Goal: Task Accomplishment & Management: Complete application form

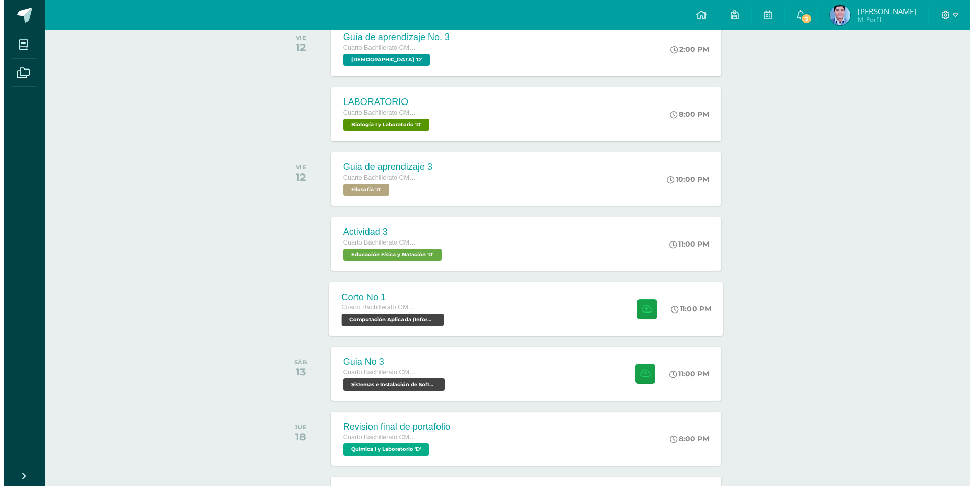
scroll to position [512, 0]
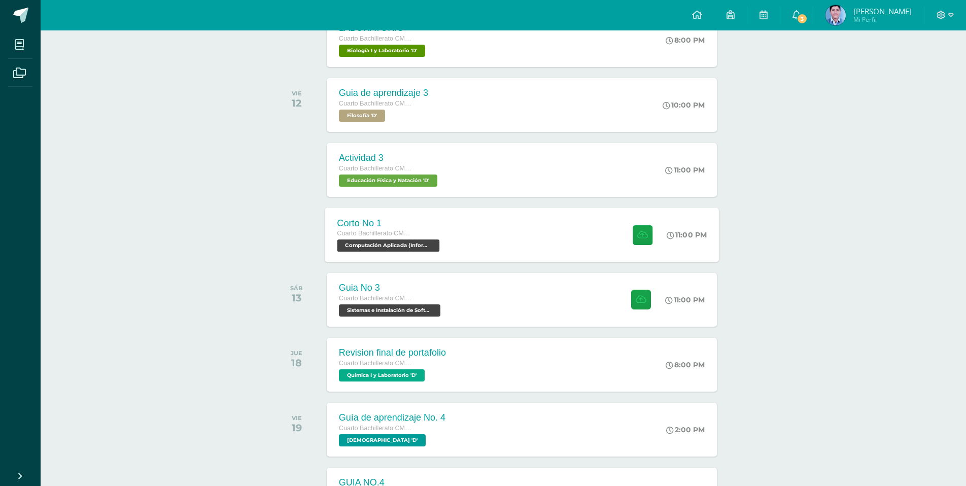
click at [415, 247] on span "Computación Aplicada (Informática) 'D'" at bounding box center [388, 246] width 103 height 12
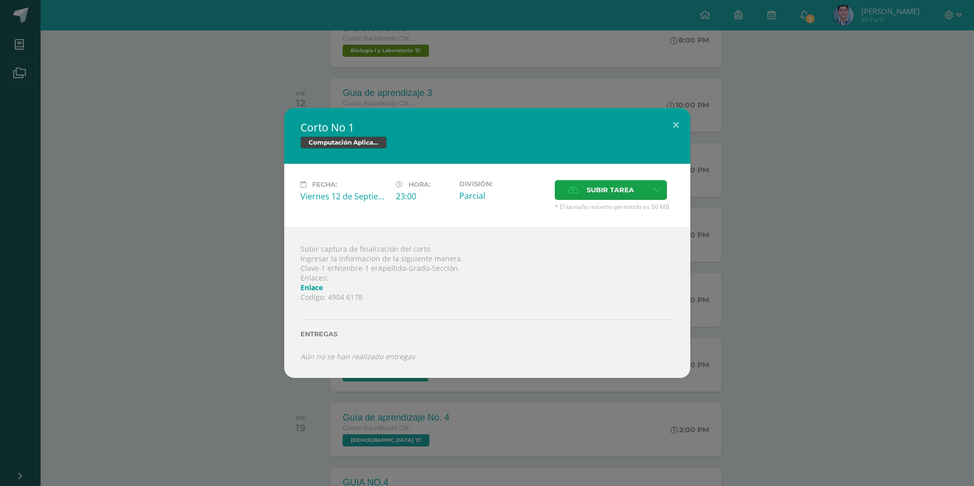
click at [318, 290] on link "Enlace" at bounding box center [311, 288] width 22 height 10
click at [674, 130] on button at bounding box center [675, 125] width 29 height 35
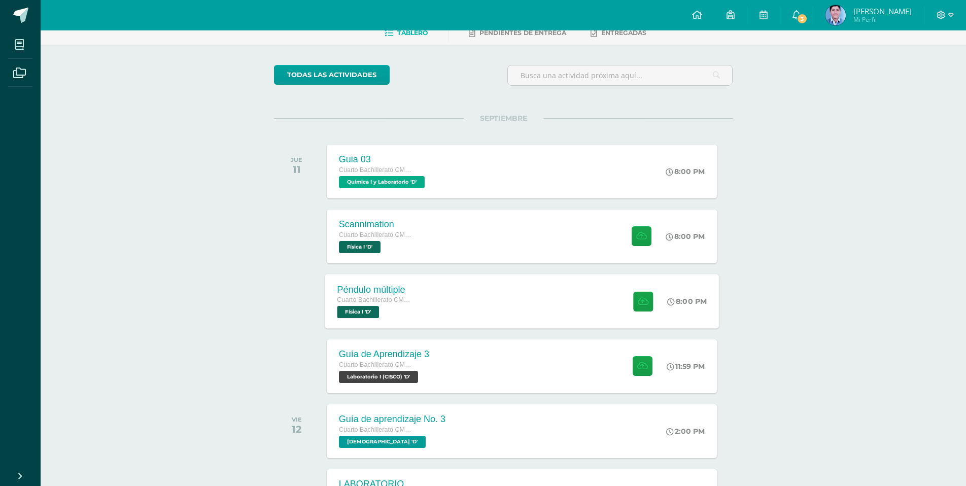
scroll to position [55, 0]
click at [801, 18] on icon at bounding box center [797, 14] width 8 height 9
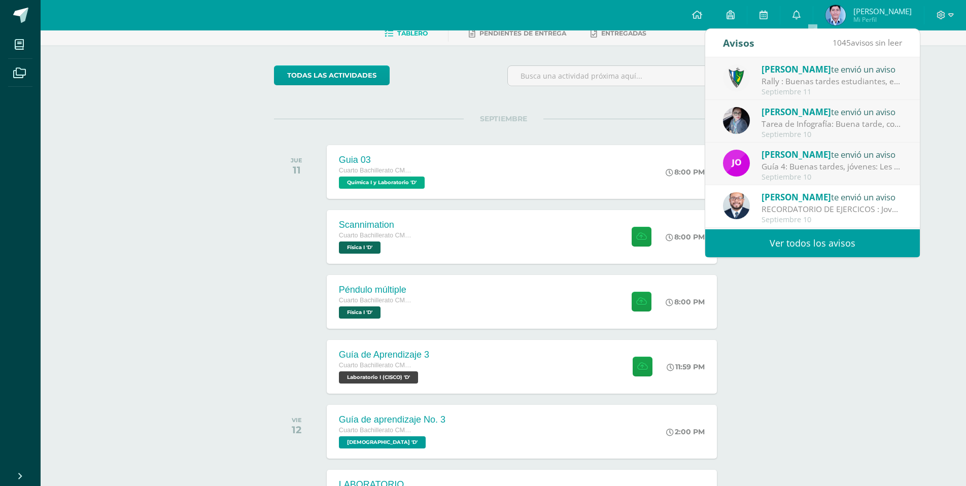
click at [794, 74] on span "[PERSON_NAME]" at bounding box center [797, 69] width 70 height 12
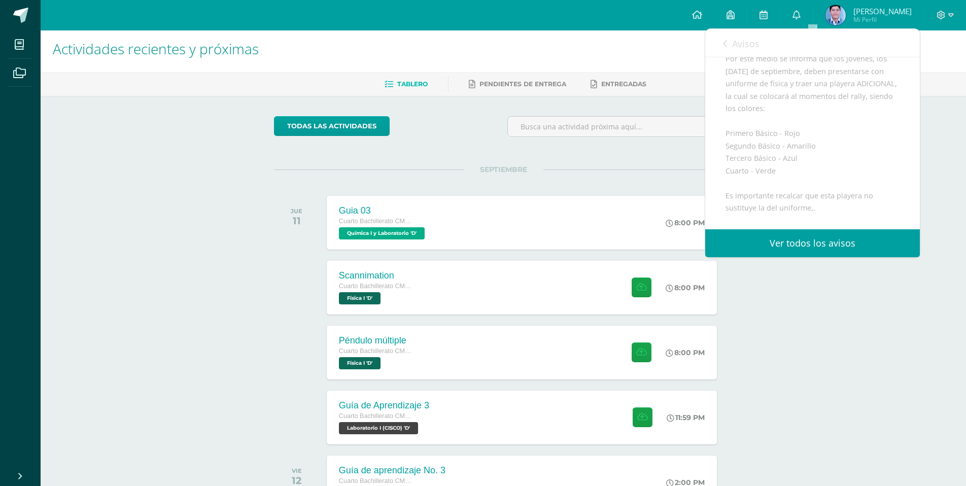
scroll to position [98, 0]
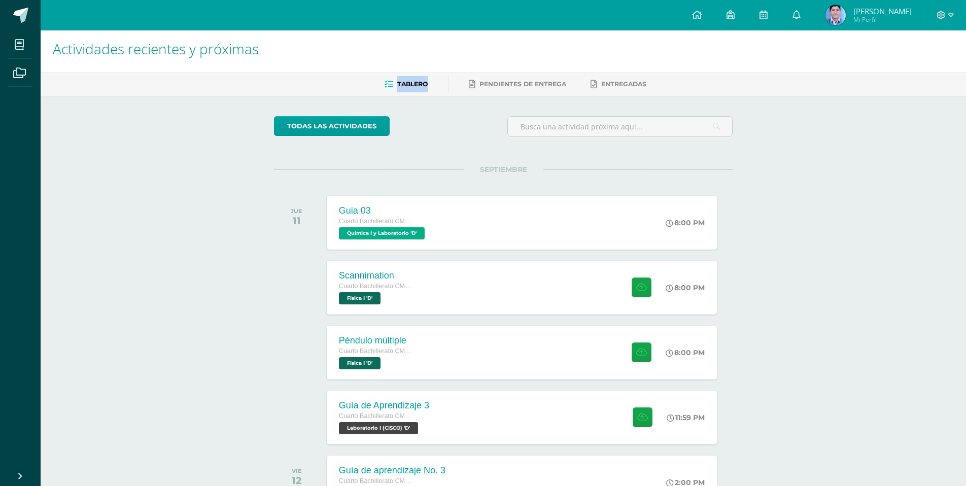
drag, startPoint x: 511, startPoint y: 72, endPoint x: 506, endPoint y: 75, distance: 5.9
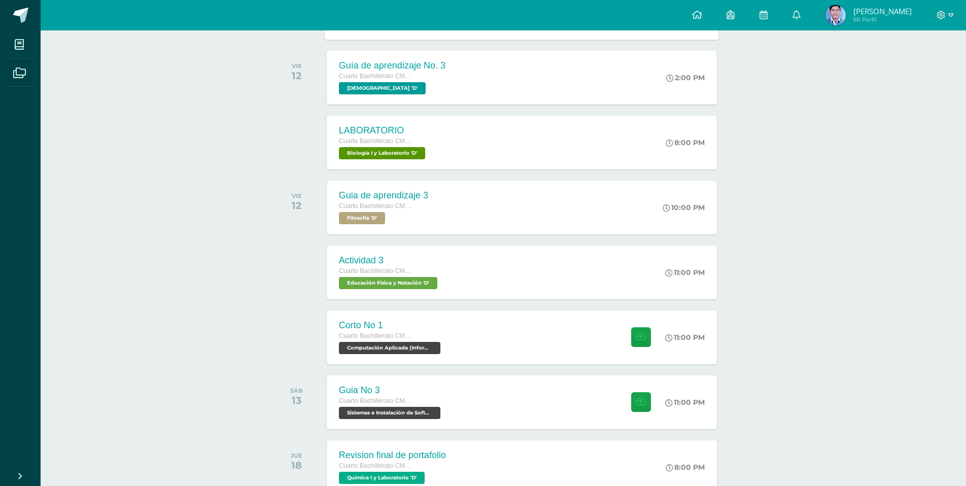
scroll to position [411, 0]
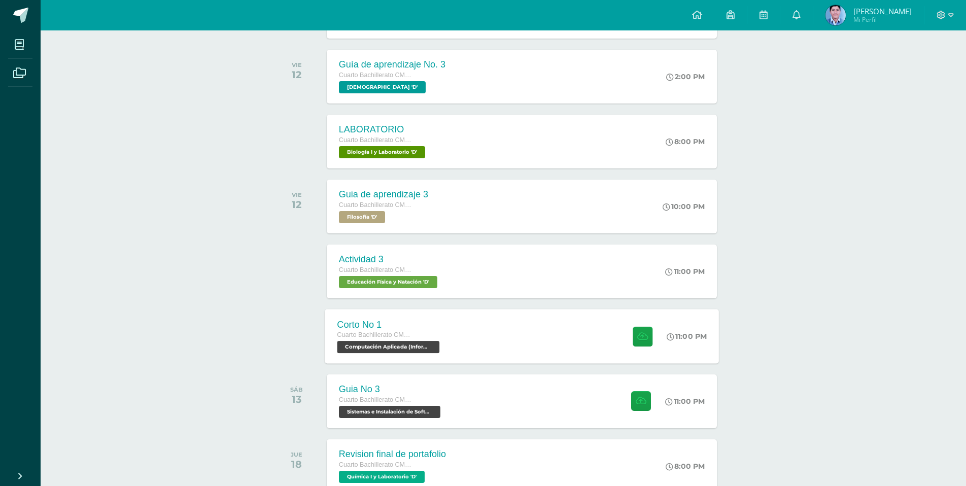
click at [396, 349] on span "Computación Aplicada (Informática) 'D'" at bounding box center [388, 347] width 103 height 12
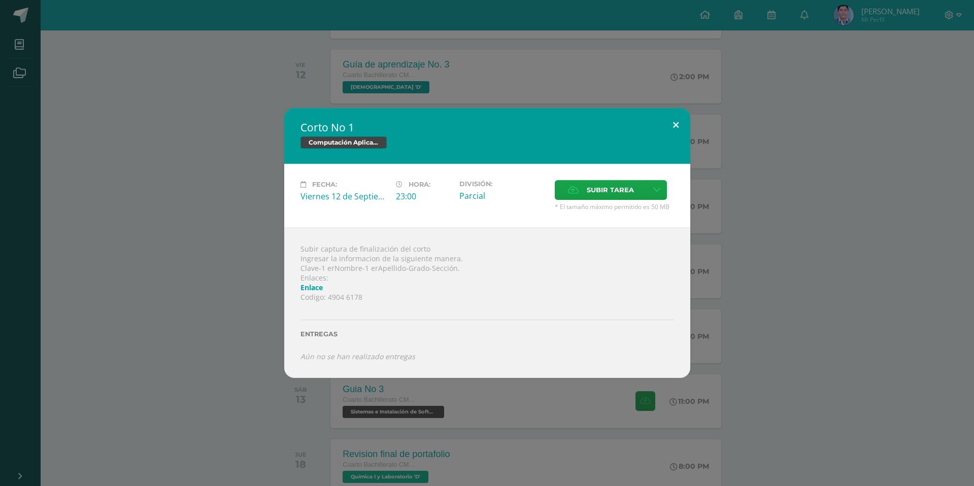
drag, startPoint x: 684, startPoint y: 119, endPoint x: 689, endPoint y: 115, distance: 6.5
click at [684, 119] on button at bounding box center [675, 125] width 29 height 35
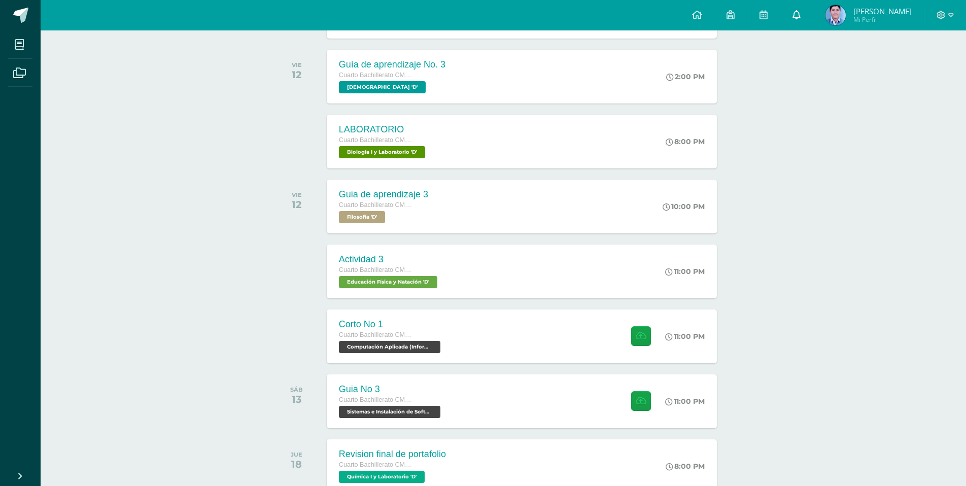
click at [813, 10] on link "0" at bounding box center [797, 15] width 32 height 30
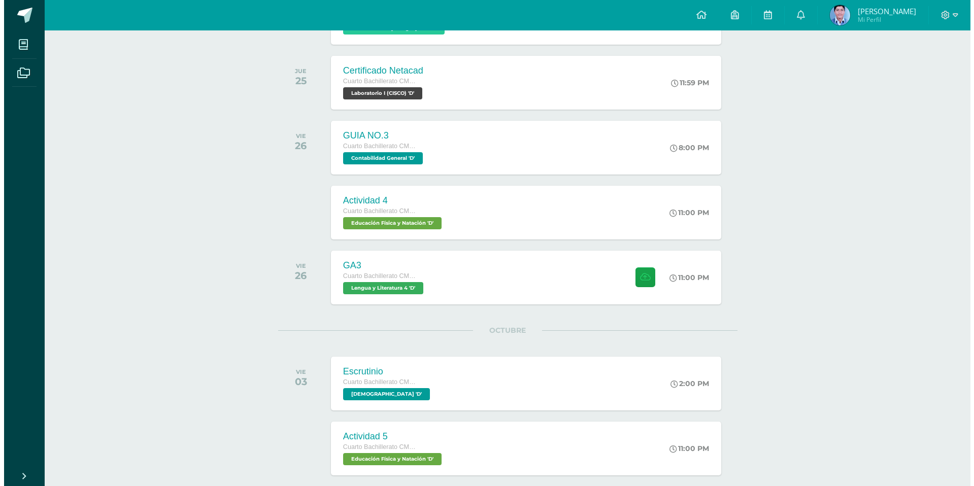
scroll to position [1121, 0]
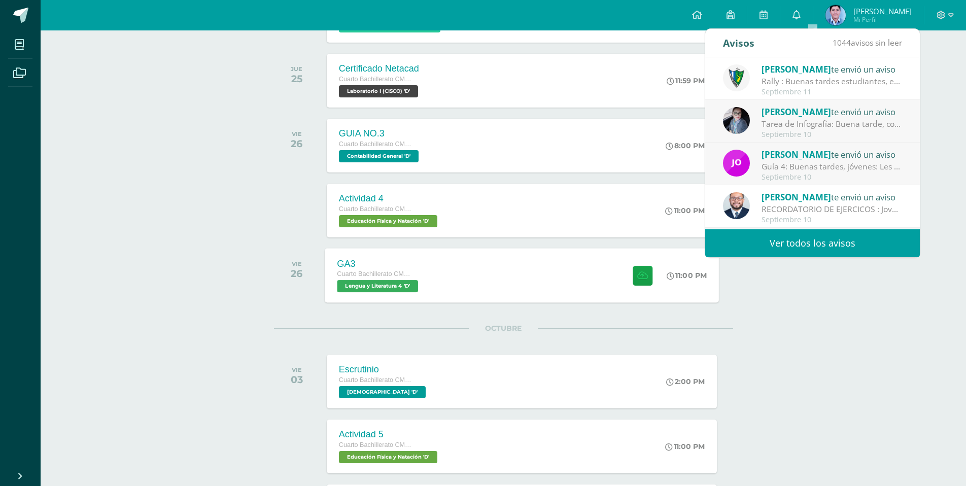
click at [393, 283] on span "Lengua y Literatura 4 'D'" at bounding box center [377, 286] width 81 height 12
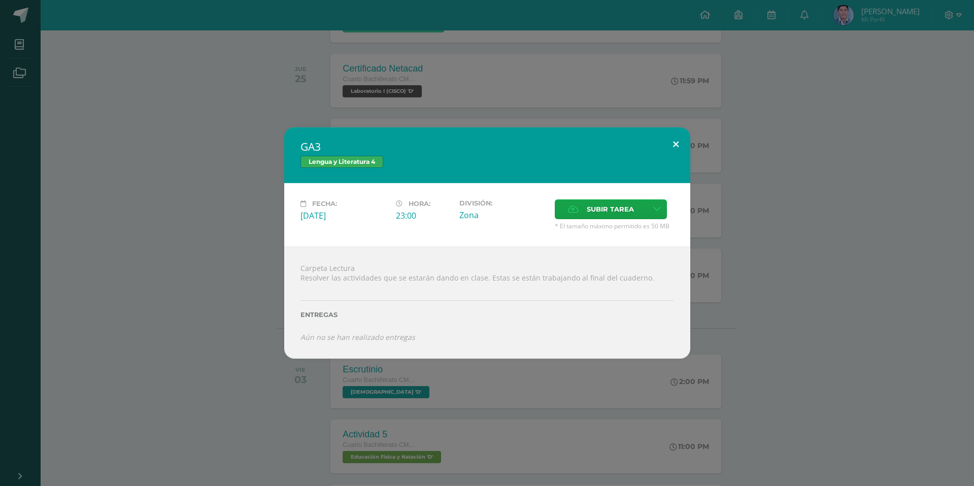
click at [679, 155] on button at bounding box center [675, 144] width 29 height 35
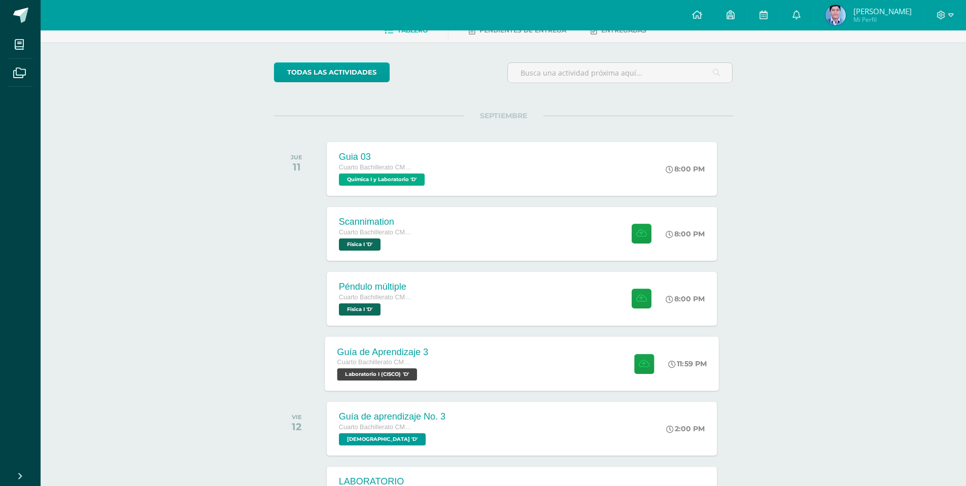
scroll to position [55, 0]
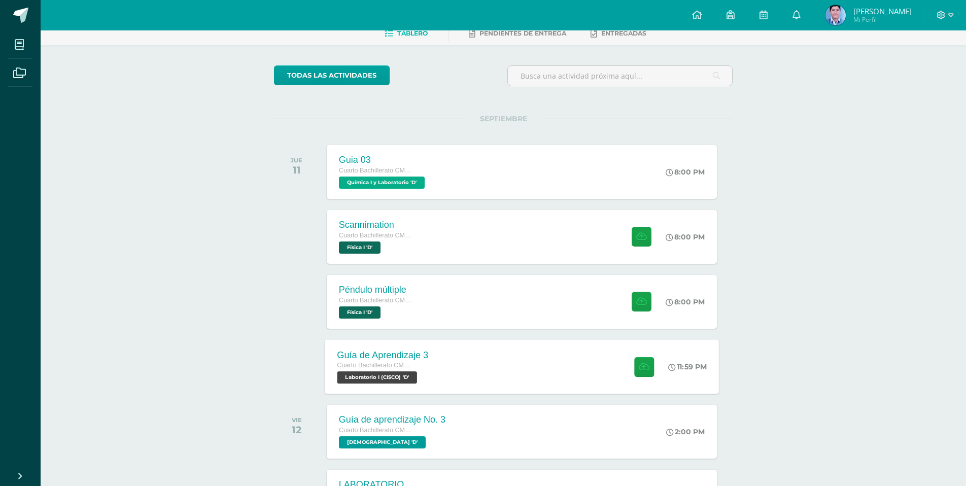
click at [427, 353] on div "Guía de Aprendizaje 3" at bounding box center [382, 355] width 91 height 11
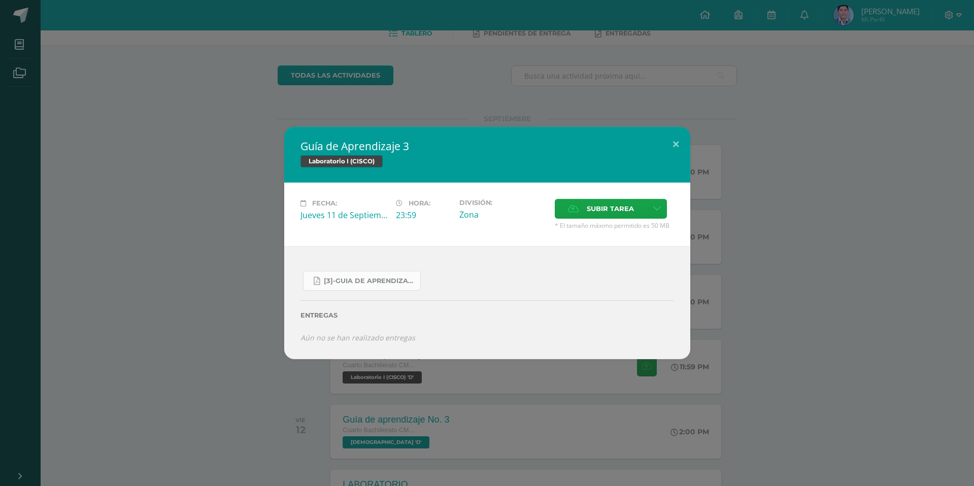
click at [357, 286] on link "[3]-GUIA DE APRENDIZAJE 3 IV [PERSON_NAME] CISCO UNIDAD 4.pdf" at bounding box center [362, 281] width 118 height 20
click at [670, 146] on button at bounding box center [675, 144] width 29 height 35
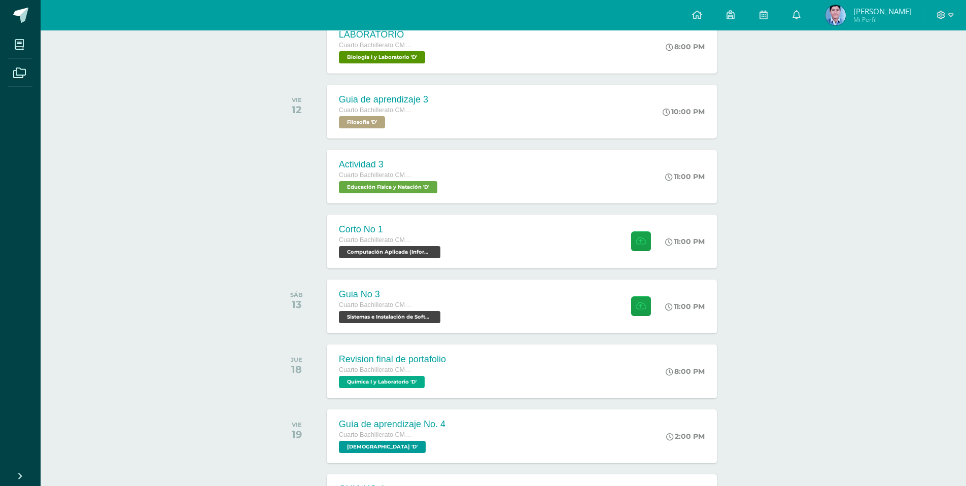
scroll to position [512, 0]
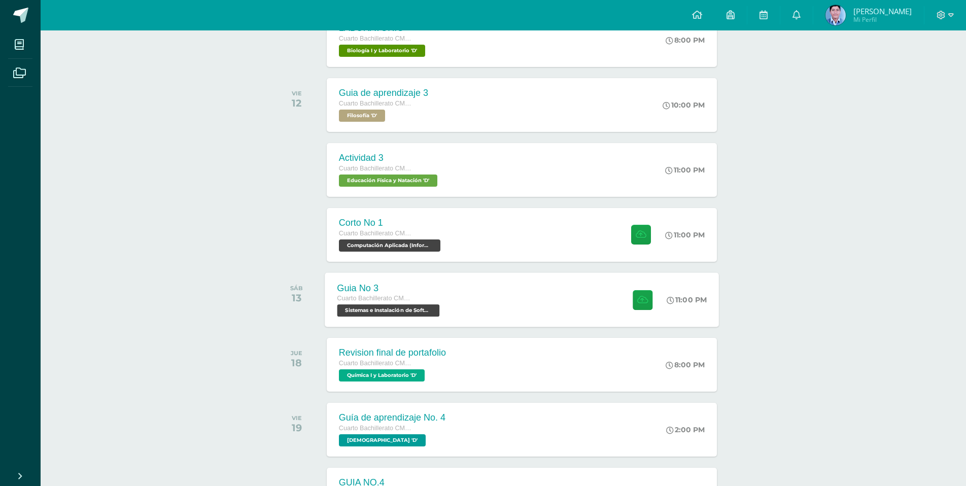
click at [393, 301] on span "Cuarto Bachillerato CMP Bachillerato en CCLL con Orientación en Computación" at bounding box center [375, 298] width 77 height 7
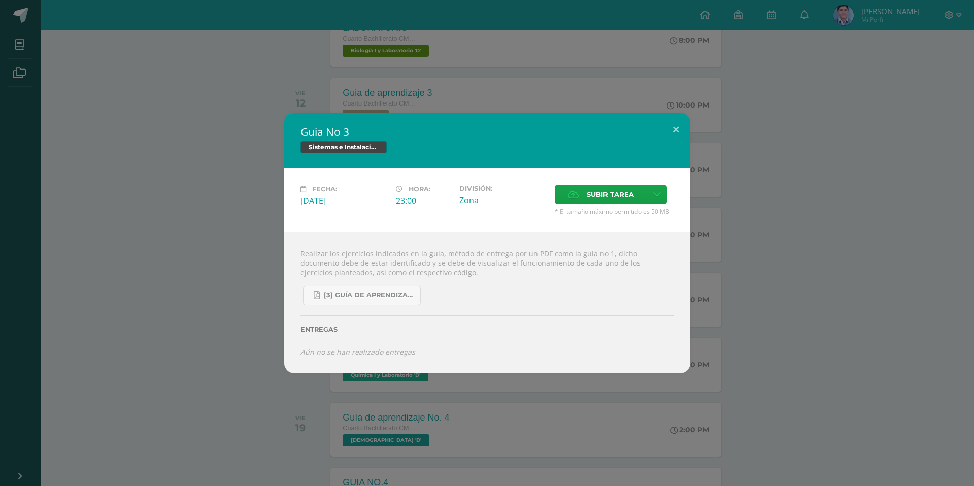
drag, startPoint x: 692, startPoint y: 118, endPoint x: 687, endPoint y: 121, distance: 5.9
click at [691, 118] on div "Guia No 3 Sistemas e Instalación de Software (Desarrollo de Software) Fecha: [D…" at bounding box center [487, 243] width 966 height 261
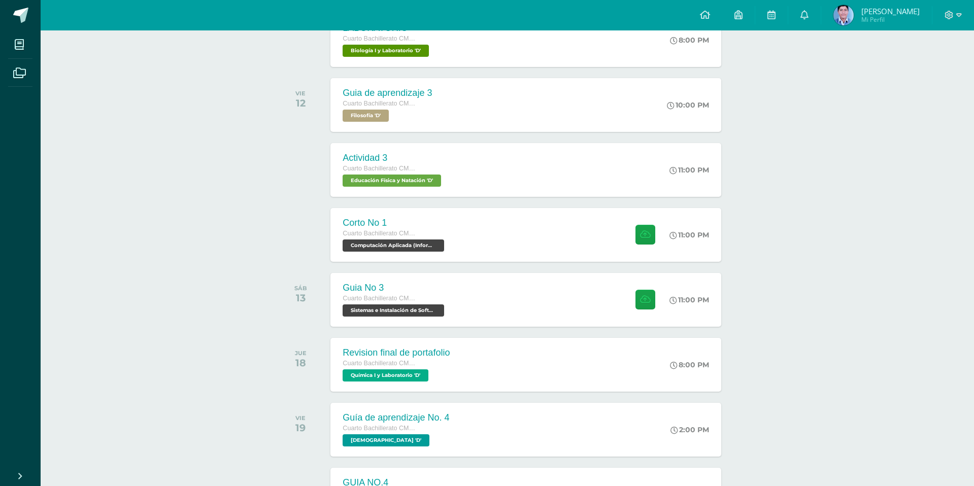
click at [667, 132] on button at bounding box center [656, 141] width 26 height 31
click at [416, 245] on span "Computación Aplicada (Informática) 'D'" at bounding box center [388, 246] width 103 height 12
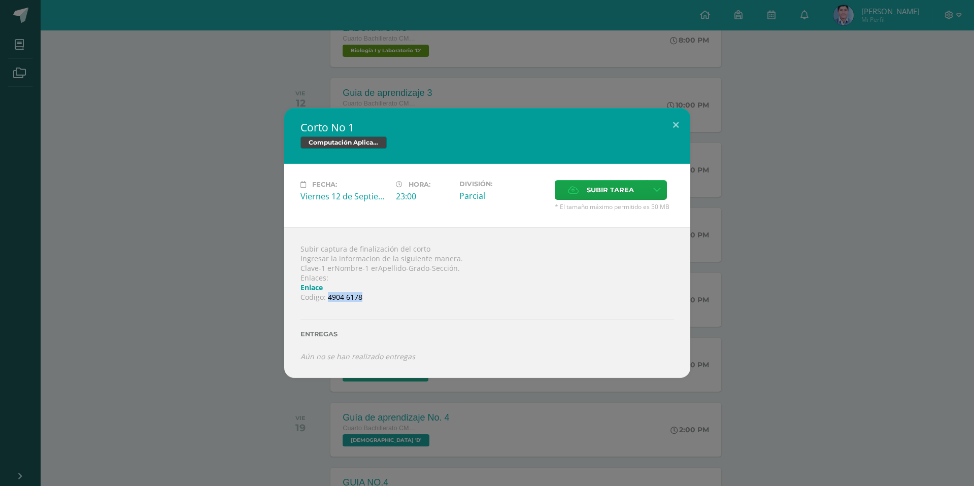
drag, startPoint x: 327, startPoint y: 297, endPoint x: 369, endPoint y: 295, distance: 42.2
click at [369, 295] on div "Subir captura de finalización del corto Ingresar la informacion de la siguiente…" at bounding box center [487, 302] width 406 height 151
copy div "4904 6178"
click at [574, 194] on label "Subir tarea" at bounding box center [601, 190] width 92 height 20
click at [0, 0] on input "Subir tarea" at bounding box center [0, 0] width 0 height 0
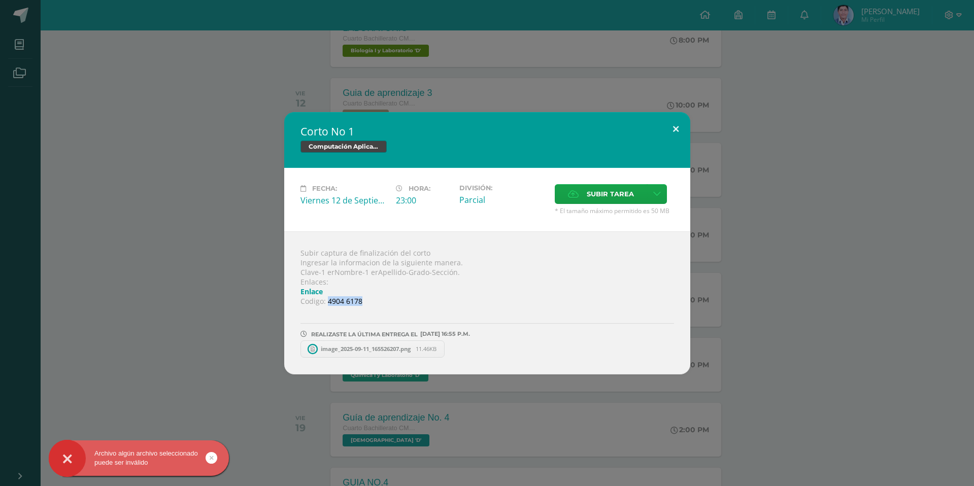
click at [679, 128] on button at bounding box center [675, 129] width 29 height 35
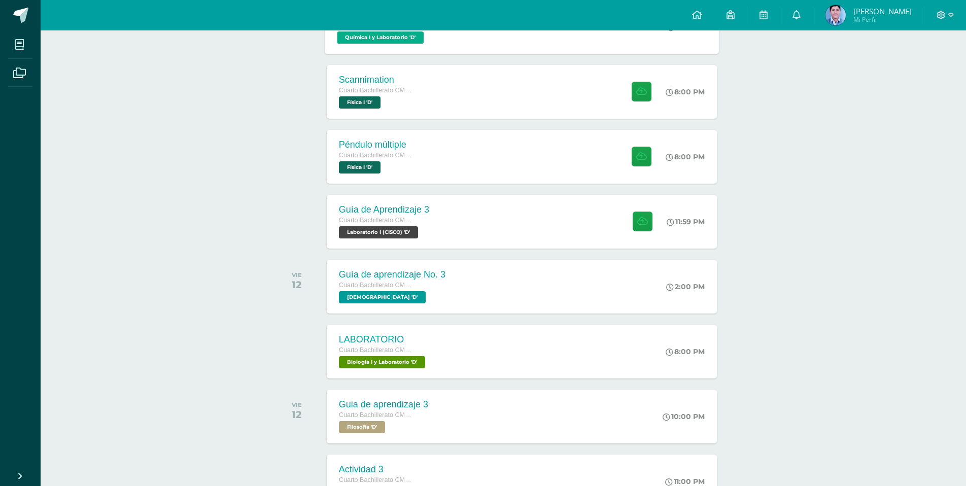
scroll to position [203, 0]
